Goal: Information Seeking & Learning: Learn about a topic

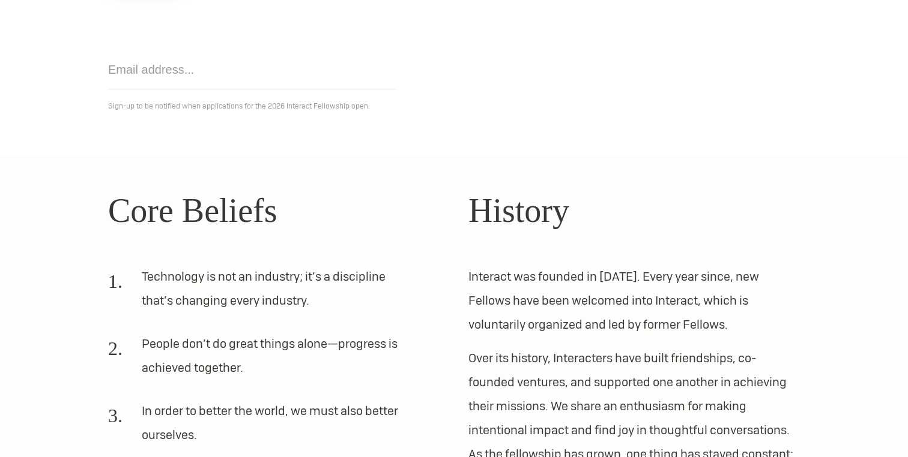
scroll to position [271, 0]
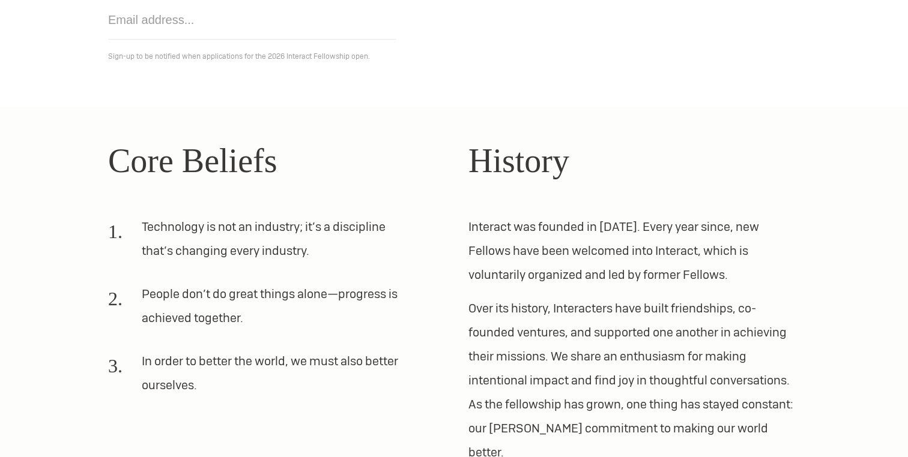
click at [228, 235] on li "Technology is not an industry; it’s a discipline that’s changing every industry." at bounding box center [259, 244] width 303 height 58
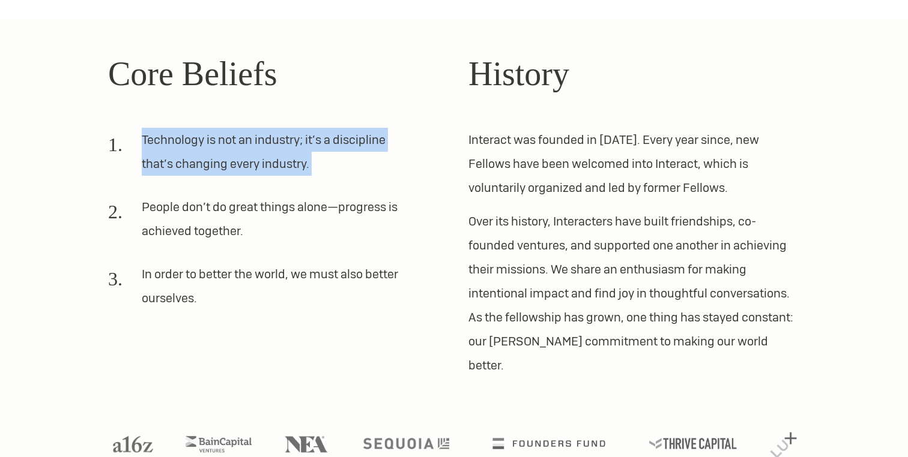
scroll to position [372, 0]
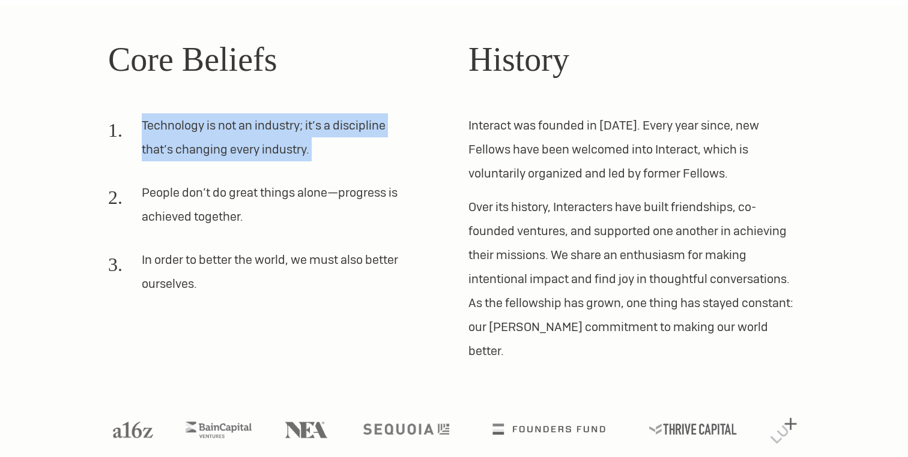
click at [508, 239] on p "Over its history, Interacters have built friendships, co-founded ventures, and …" at bounding box center [633, 279] width 331 height 168
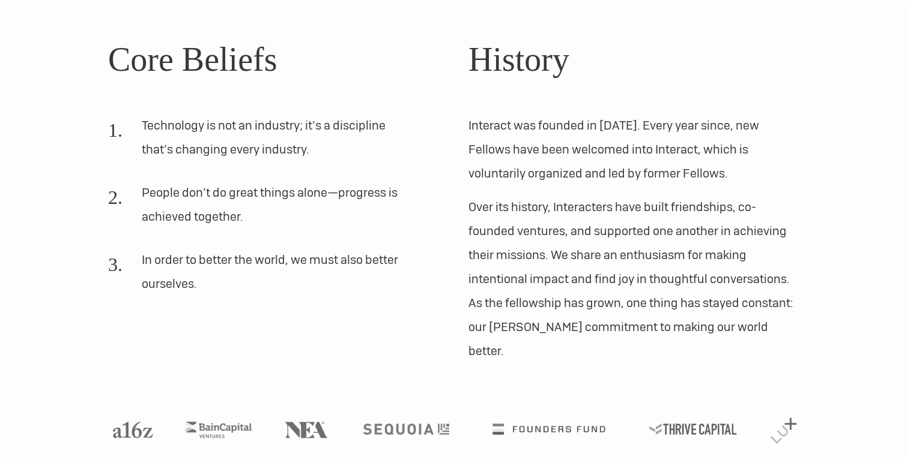
click at [508, 239] on p "Over its history, Interacters have built friendships, co-founded ventures, and …" at bounding box center [633, 279] width 331 height 168
click at [528, 421] on ul at bounding box center [453, 437] width 711 height 32
click at [527, 421] on img at bounding box center [548, 428] width 140 height 14
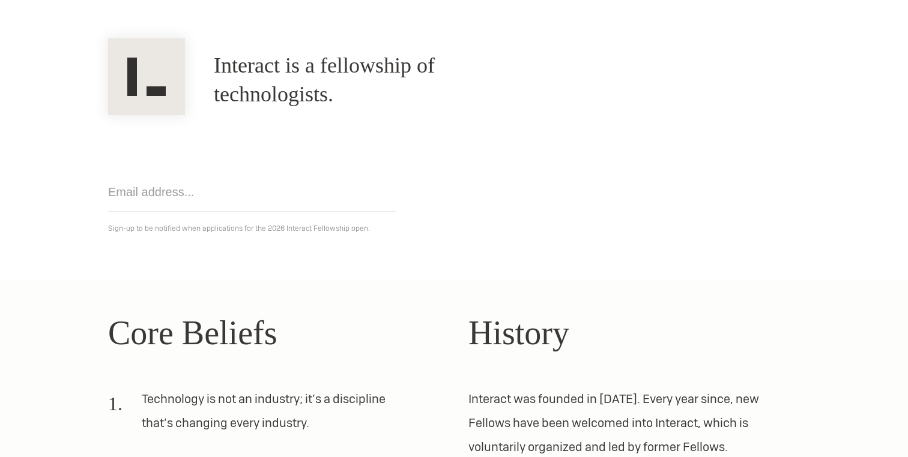
scroll to position [0, 0]
